Goal: Task Accomplishment & Management: Use online tool/utility

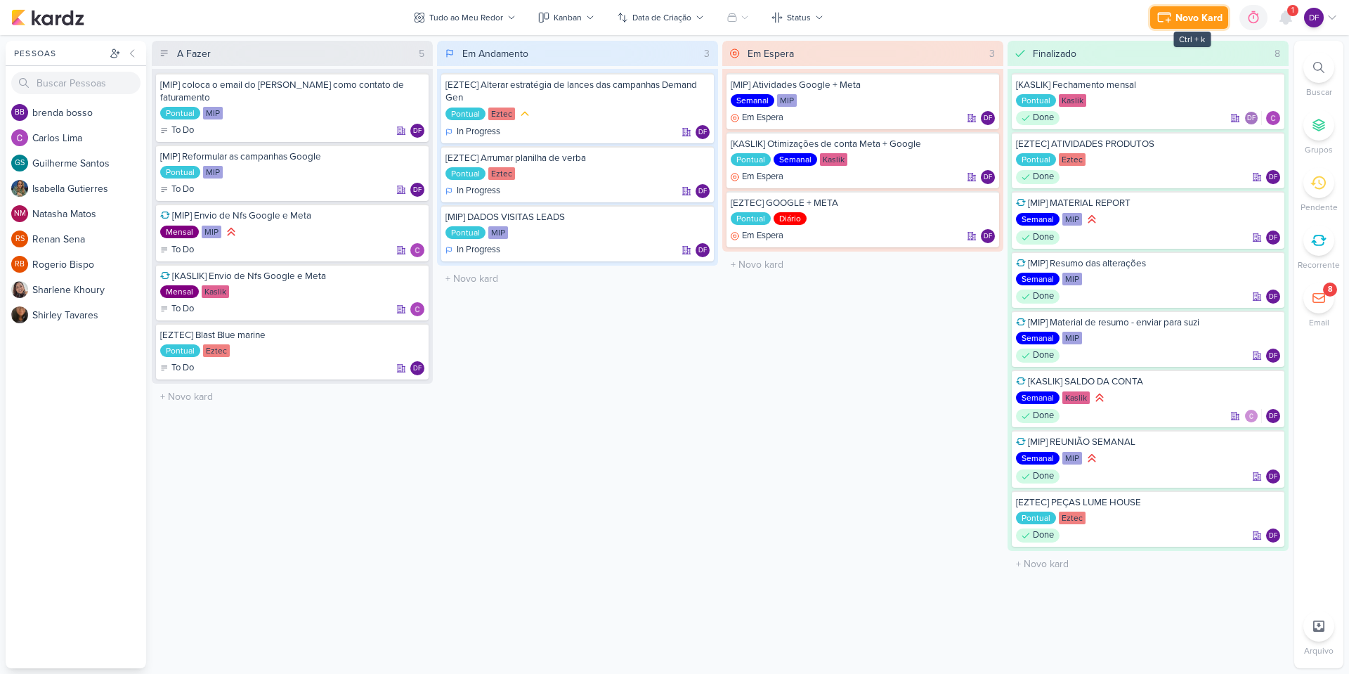
click at [1191, 8] on button "Novo Kard" at bounding box center [1189, 17] width 78 height 22
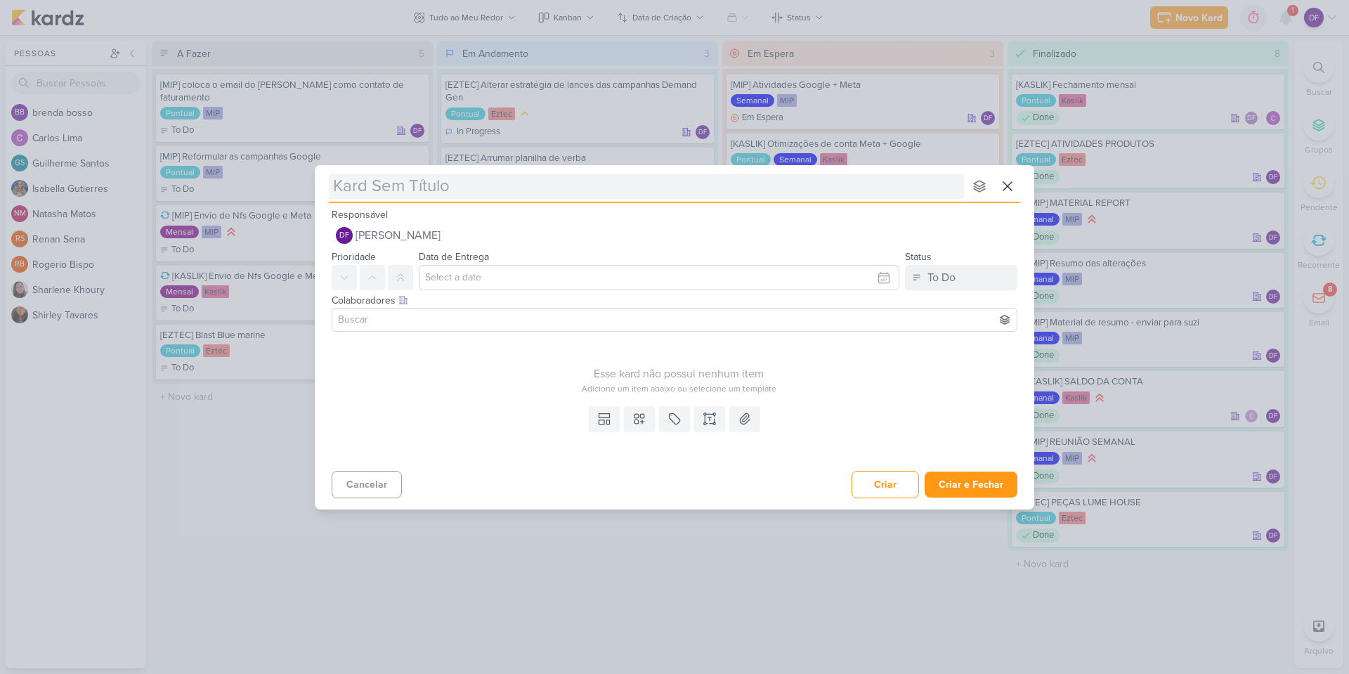
click at [520, 190] on input "text" at bounding box center [646, 186] width 635 height 25
type input "[e"
type input "[eztec"
type input "[eztec]"
type input "[eztec] Base de leads e"
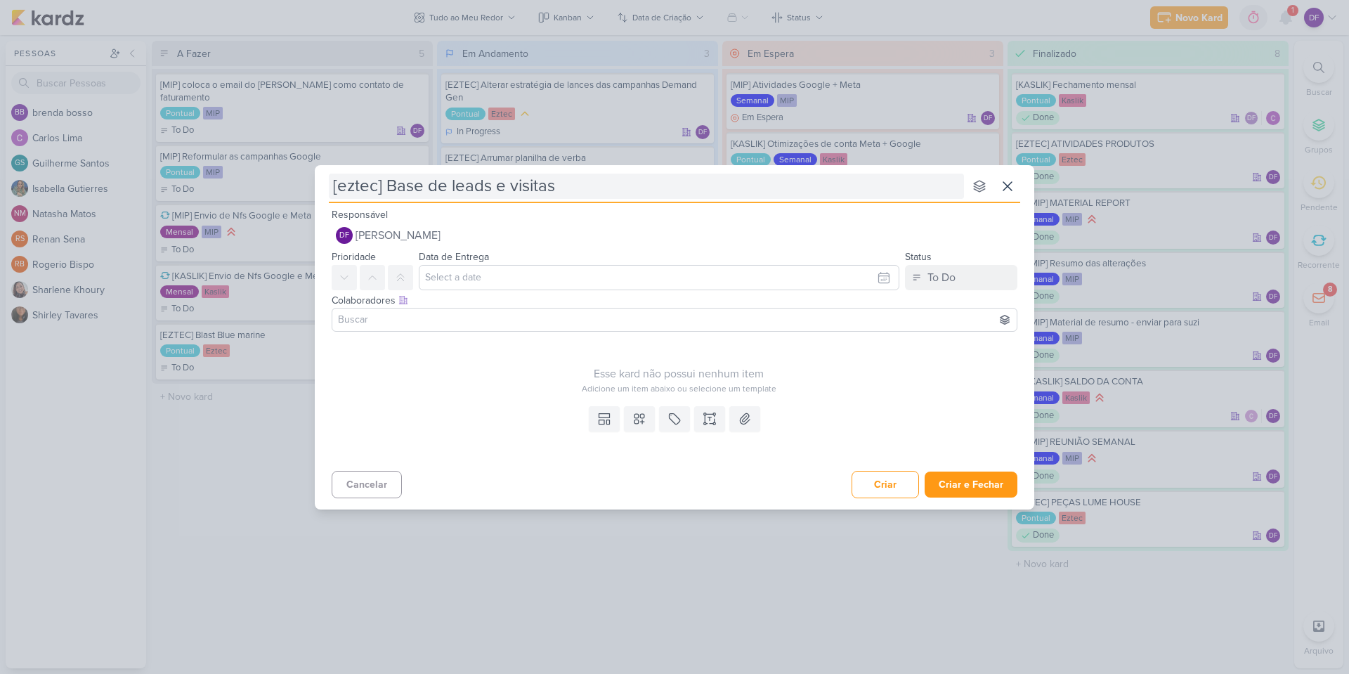
type input "[eztec] Base de leads e visitas"
type input "[eztec] Base de leads e visitas -"
click at [612, 200] on div "[eztec] Base de leads e visitas - nenhum grupo disponível esc" at bounding box center [674, 184] width 691 height 38
click at [612, 184] on input "[eztec] Base de leads e visitas -" at bounding box center [646, 186] width 635 height 25
type input "[eztec] Base de leads e visitas - m"
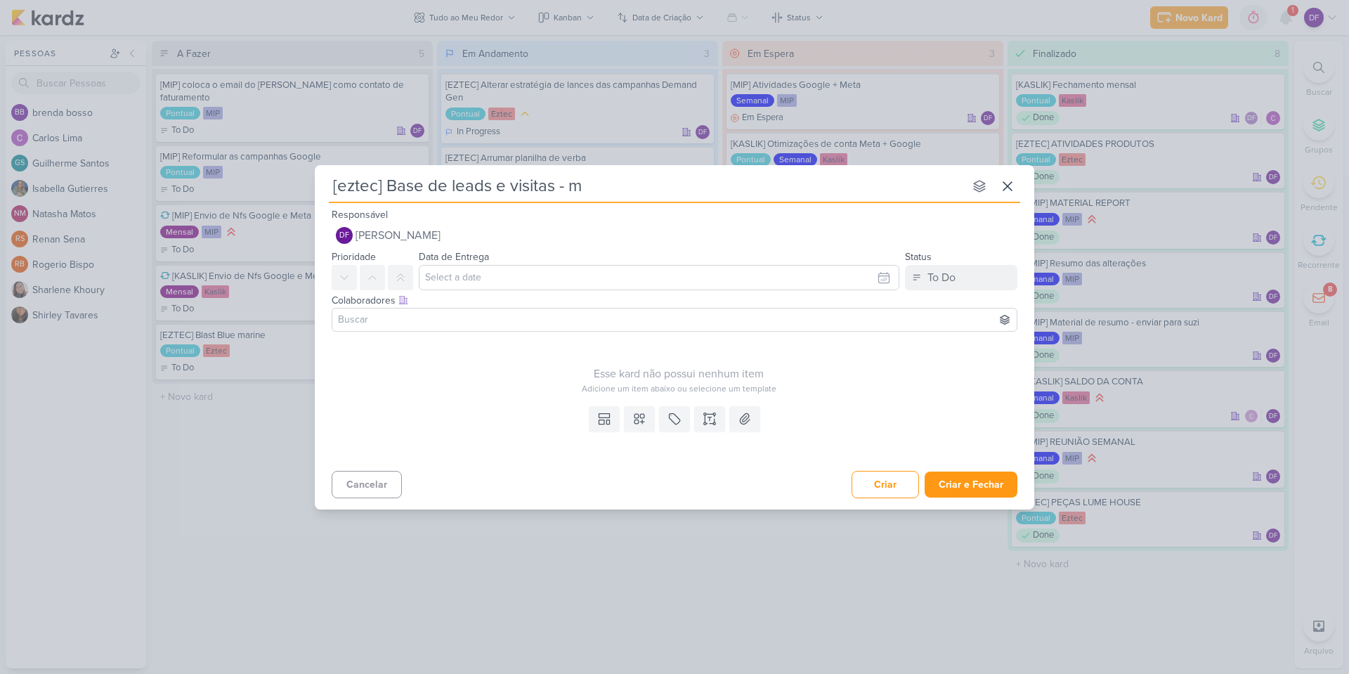
type input "[eztec] Base de leads e visitas -"
type input "[eztec] Base de leads e visitas - produtos"
type input "[eztec] Base de leads e visitas - produtos mooca e"
type input "[eztec] Base de leads e visitas - produtos mooca e osas"
type input "[eztec] Base de leads e visitas - produtos mooca e osasco"
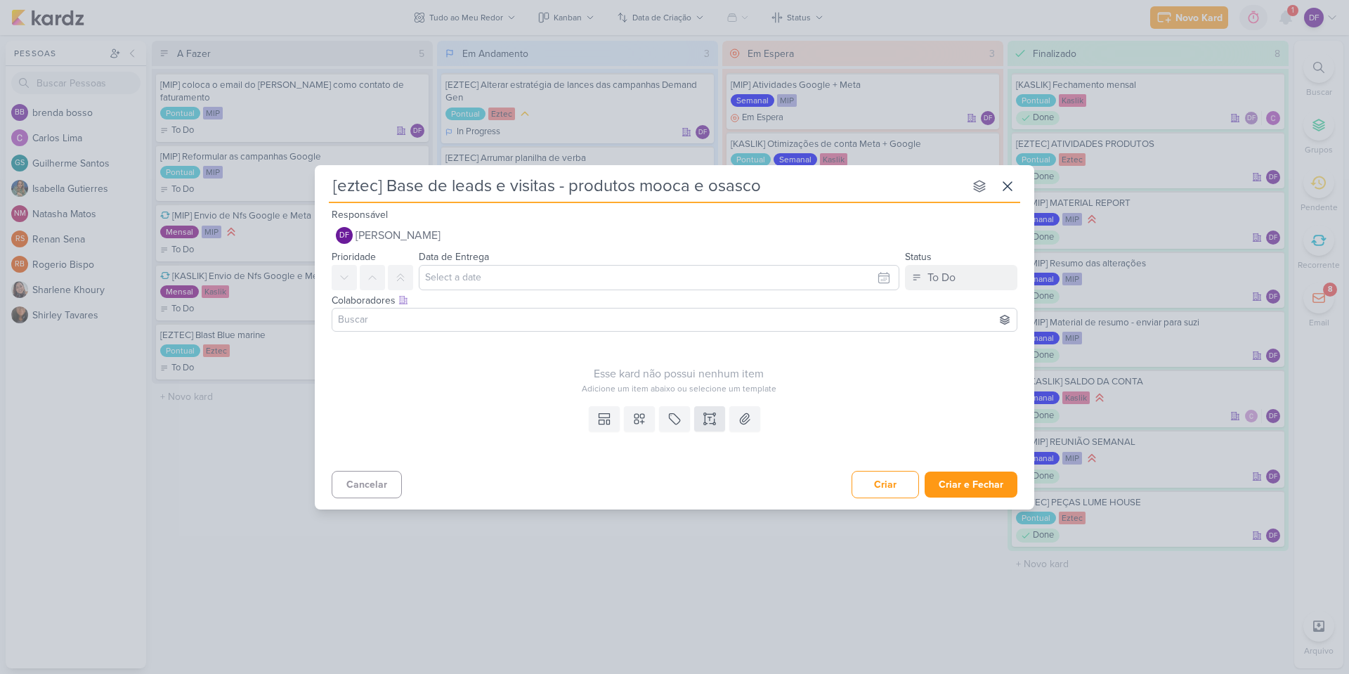
type input "[eztec] Base de leads e visitas - produtos mooca e osasco"
click at [708, 422] on icon at bounding box center [710, 419] width 14 height 14
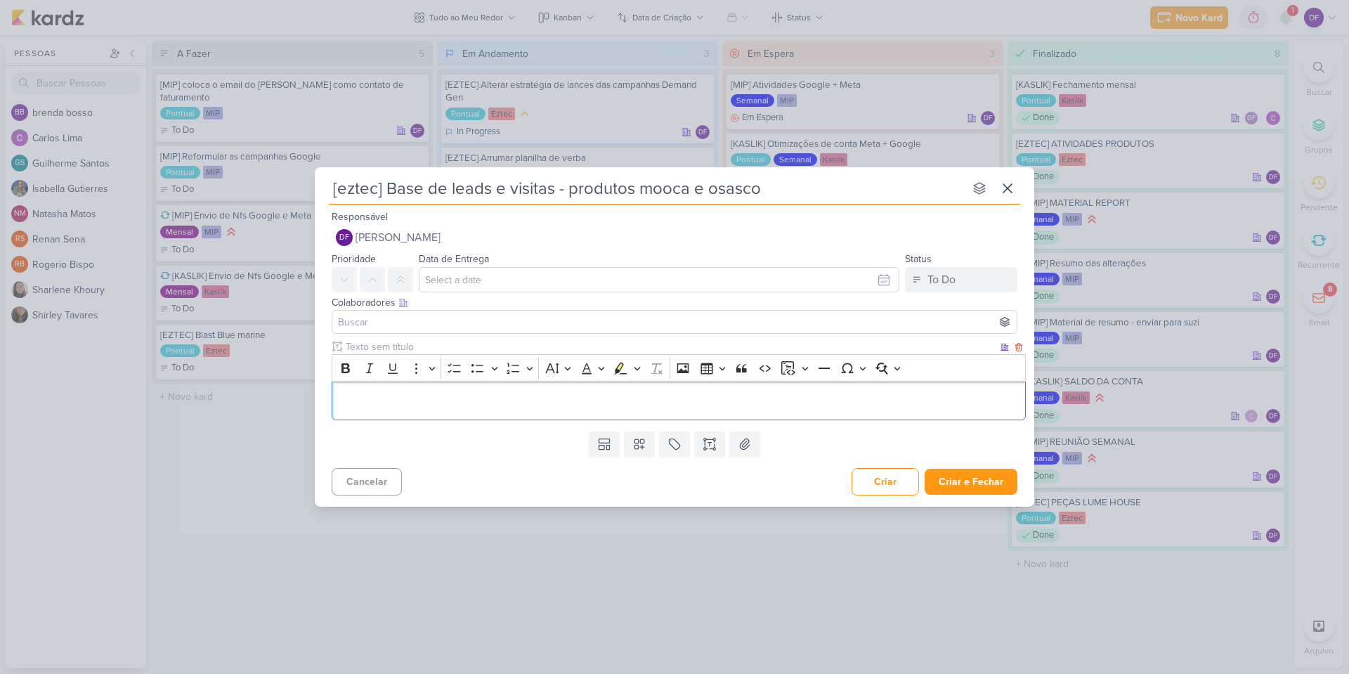
click at [499, 393] on div "Editor editing area: main" at bounding box center [679, 401] width 694 height 39
click at [649, 443] on button at bounding box center [639, 443] width 31 height 25
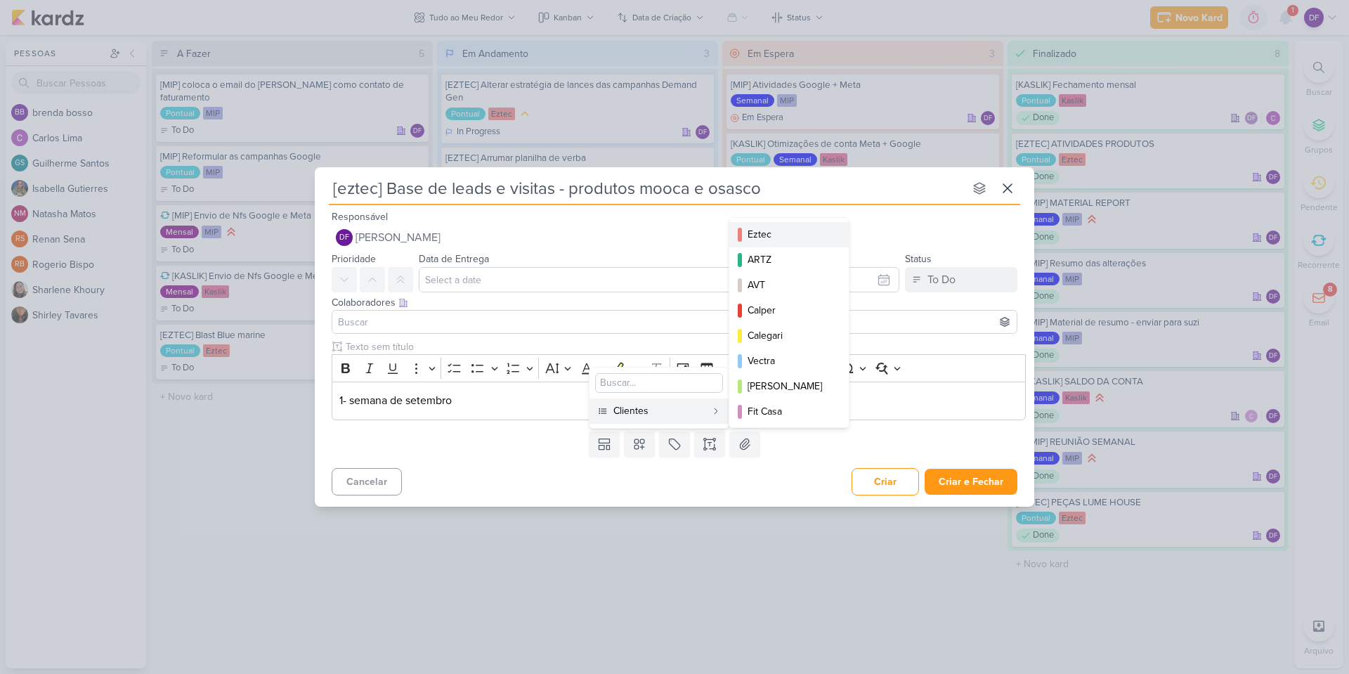
click at [756, 233] on div "Eztec" at bounding box center [790, 234] width 84 height 15
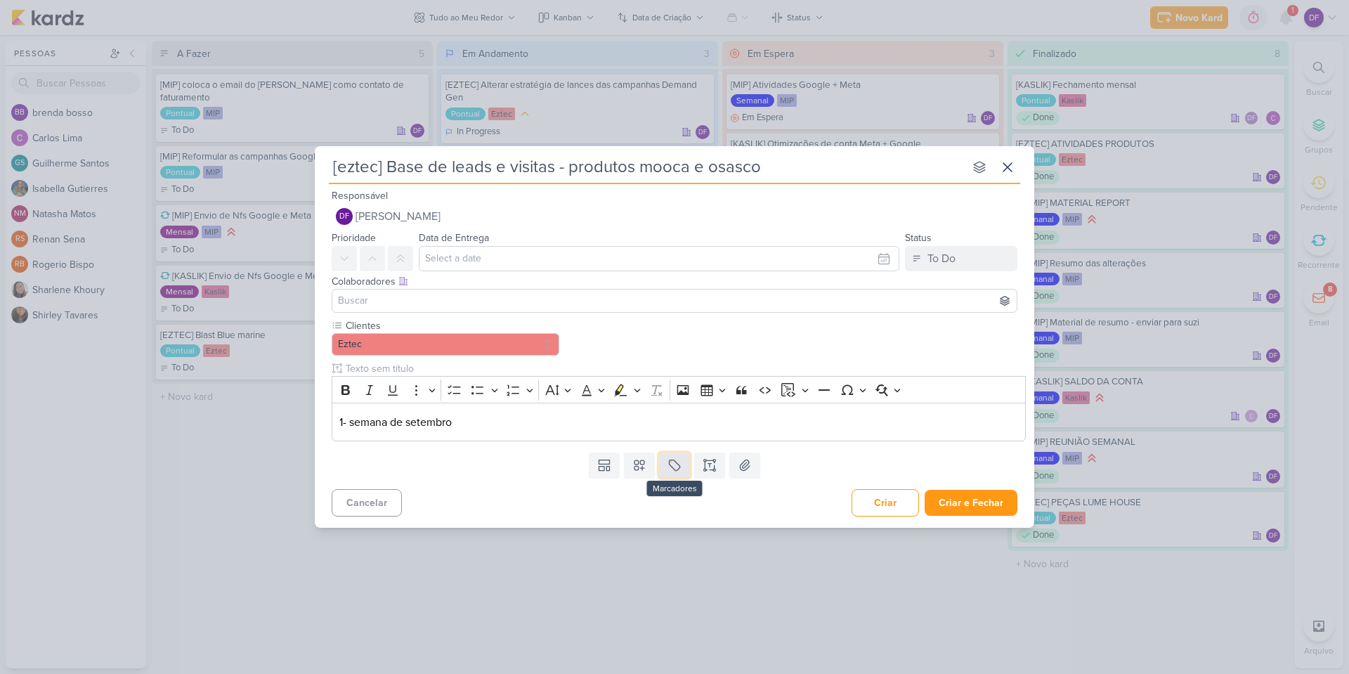
click at [677, 464] on icon at bounding box center [675, 465] width 14 height 14
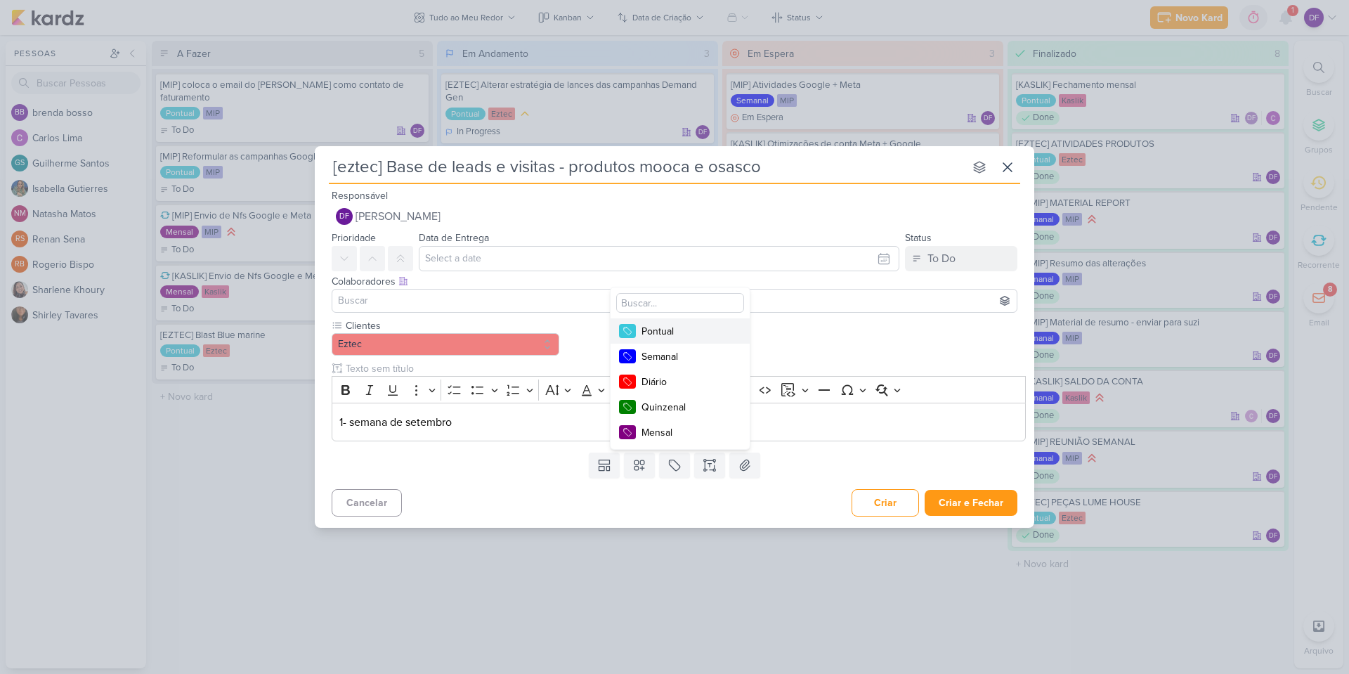
click at [668, 331] on div "Pontual" at bounding box center [687, 331] width 91 height 15
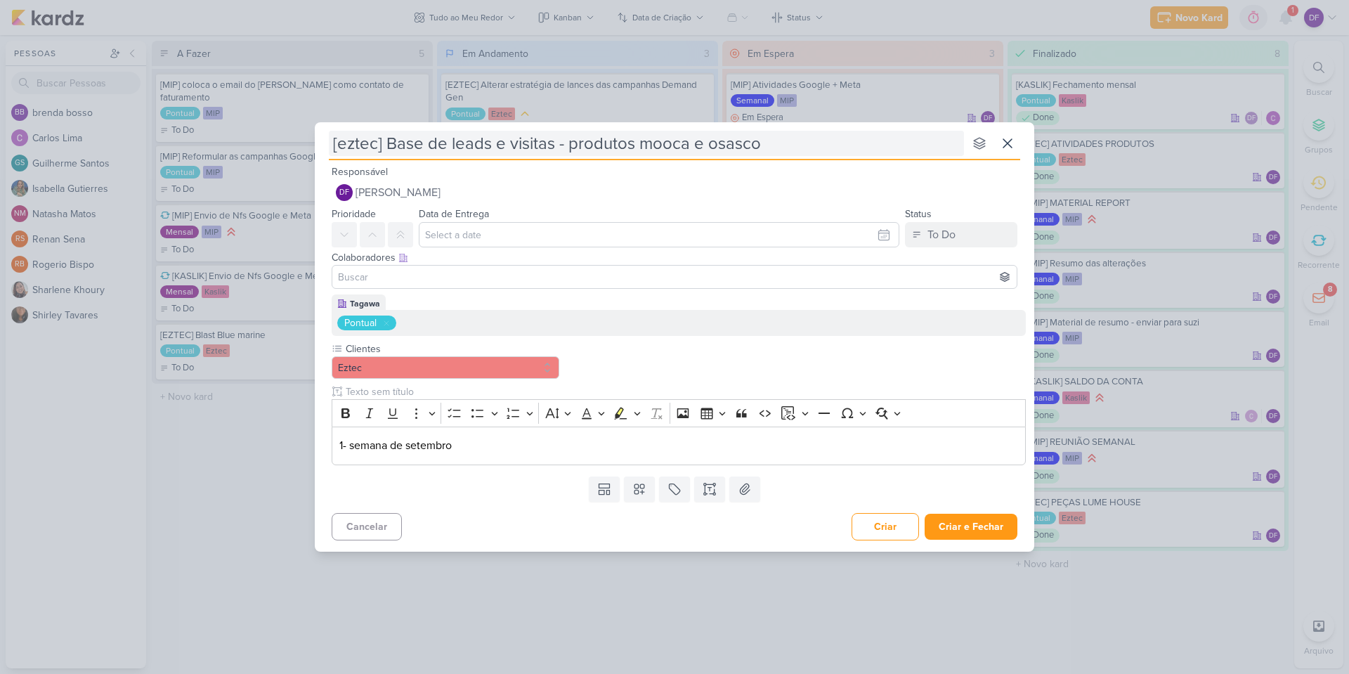
click at [796, 146] on input "[eztec] Base de leads e visitas - produtos mooca e osasco" at bounding box center [646, 143] width 635 height 25
click at [552, 147] on input "[eztec] Base de leads e visitas - produtos mooca e osasco" at bounding box center [646, 143] width 635 height 25
type input "[eztec] Base de leads e visitas para caio - produtos mooca e osasco"
click at [612, 144] on input "[eztec] Base de leads e visitas para caio - produtos mooca e osasco" at bounding box center [646, 143] width 635 height 25
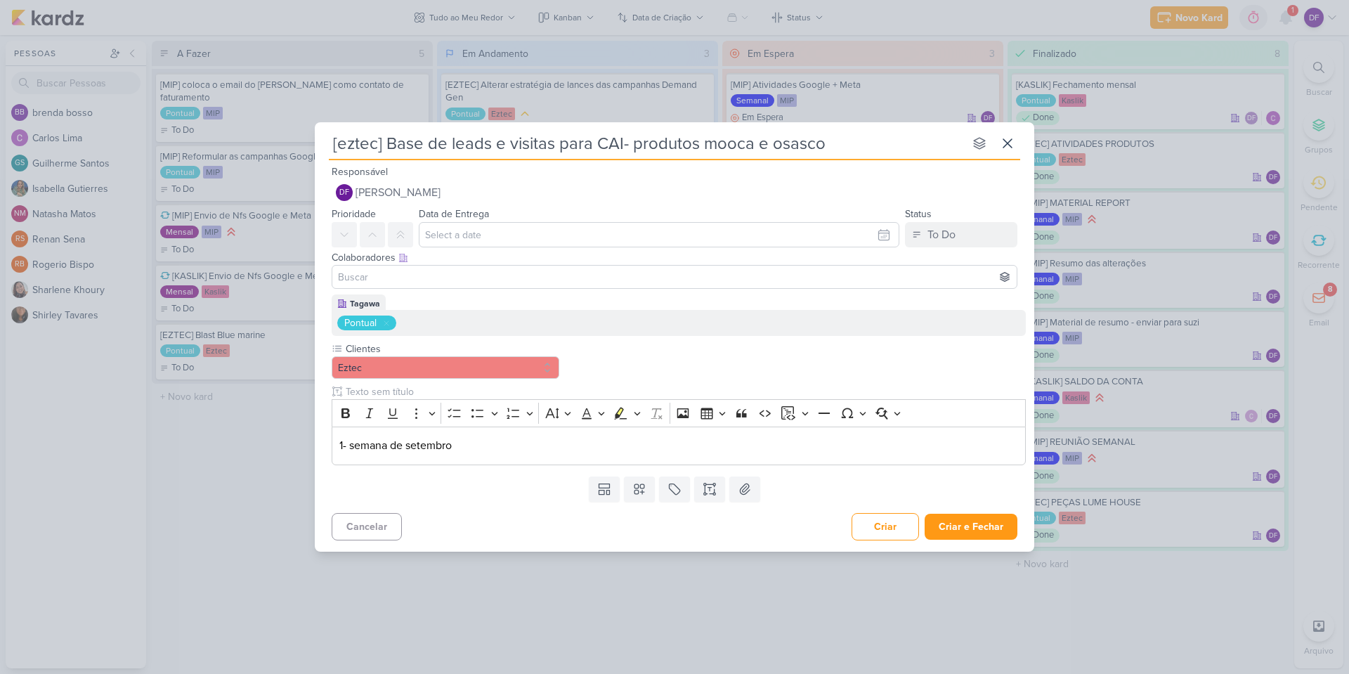
type input "[eztec] Base de leads e visitas para CAIO- produtos mooca e osasco"
type input "[eztec] Base de leads e visitas para CAIO - produtos mooca e osasco"
click at [973, 516] on button "Criar e Fechar" at bounding box center [971, 527] width 93 height 26
